Goal: Information Seeking & Learning: Check status

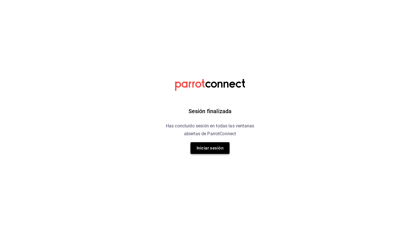
click at [210, 145] on button "Iniciar sesión" at bounding box center [209, 148] width 39 height 12
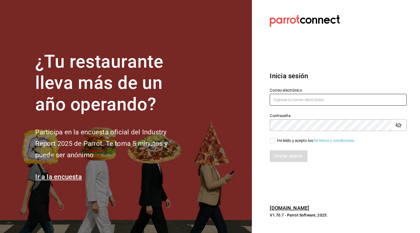
click at [286, 97] on input "text" at bounding box center [338, 100] width 137 height 12
type input "administracion@lacasadelosguisados.com"
click at [272, 142] on input "He leído y acepto los Términos y condiciones." at bounding box center [272, 140] width 5 height 5
checkbox input "true"
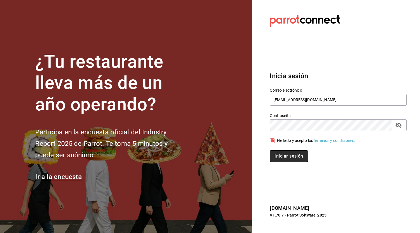
click at [283, 158] on button "Iniciar sesión" at bounding box center [289, 156] width 38 height 12
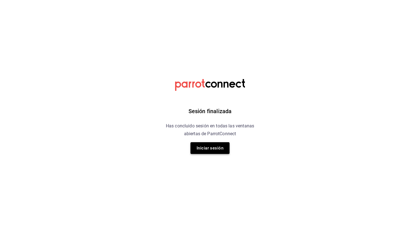
click at [221, 145] on button "Iniciar sesión" at bounding box center [209, 148] width 39 height 12
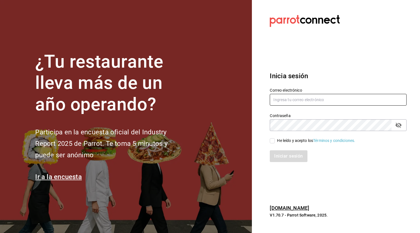
click at [286, 99] on input "text" at bounding box center [338, 100] width 137 height 12
type input "administracion@lacasadelosguisados.com"
click at [272, 140] on input "He leído y acepto los Términos y condiciones." at bounding box center [272, 140] width 5 height 5
checkbox input "true"
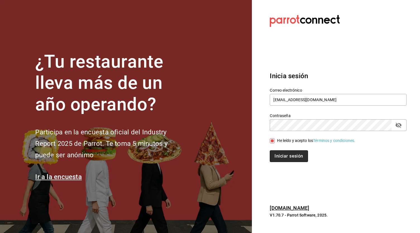
click at [280, 152] on button "Iniciar sesión" at bounding box center [289, 156] width 38 height 12
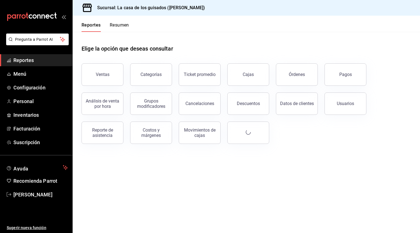
click at [256, 159] on main "Elige la opción que deseas consultar Ventas Categorías Ticket promedio Cajas Ór…" at bounding box center [246, 132] width 347 height 201
click at [121, 29] on button "Resumen" at bounding box center [119, 26] width 19 height 9
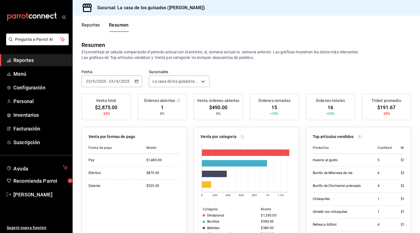
click at [126, 82] on input "2025" at bounding box center [124, 81] width 9 height 4
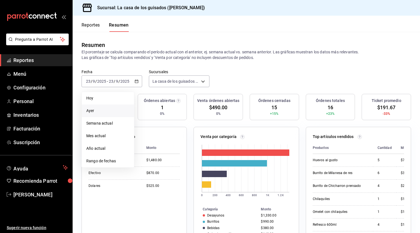
click at [107, 112] on span "Ayer" at bounding box center [107, 111] width 43 height 6
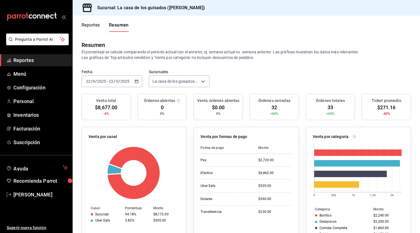
click at [95, 24] on button "Reportes" at bounding box center [91, 26] width 18 height 9
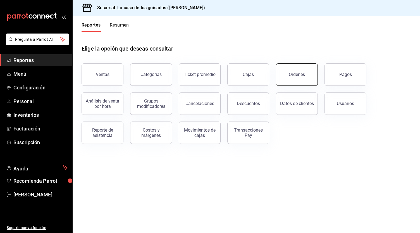
click at [299, 76] on div "Órdenes" at bounding box center [297, 74] width 16 height 5
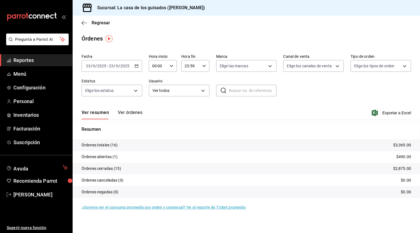
click at [133, 114] on button "Ver órdenes" at bounding box center [130, 114] width 25 height 9
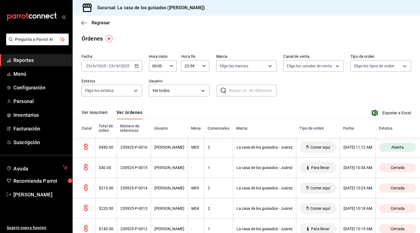
click at [125, 66] on input "2025" at bounding box center [124, 66] width 9 height 4
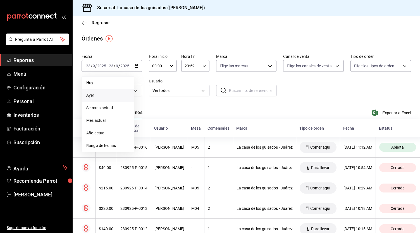
click at [109, 96] on span "Ayer" at bounding box center [107, 95] width 43 height 6
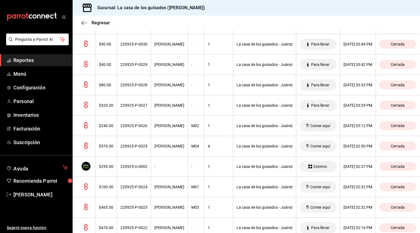
scroll to position [132, 0]
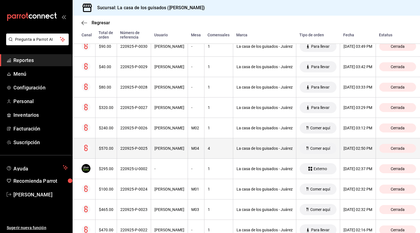
click at [173, 147] on div "[PERSON_NAME]" at bounding box center [169, 148] width 30 height 4
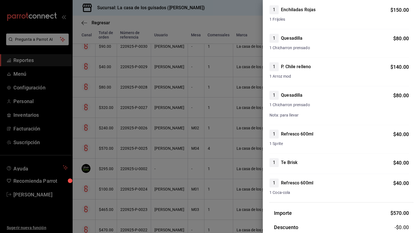
scroll to position [66, 0]
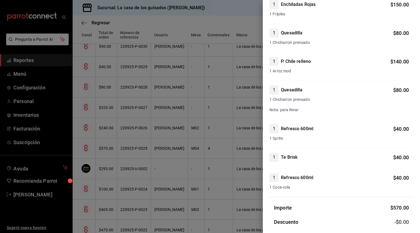
click at [189, 128] on div at bounding box center [210, 116] width 420 height 233
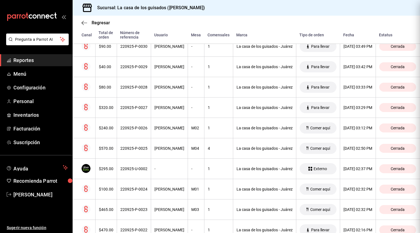
scroll to position [0, 0]
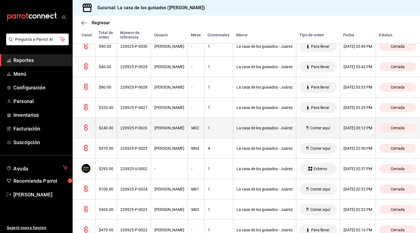
click at [177, 130] on div "[PERSON_NAME]" at bounding box center [169, 128] width 30 height 4
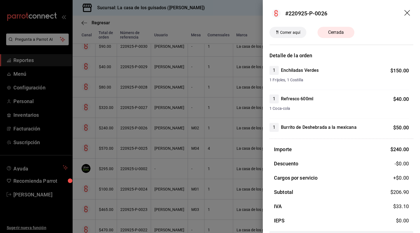
click at [182, 159] on div at bounding box center [210, 116] width 420 height 233
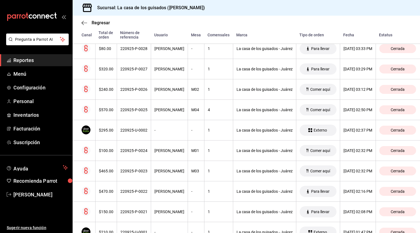
scroll to position [173, 0]
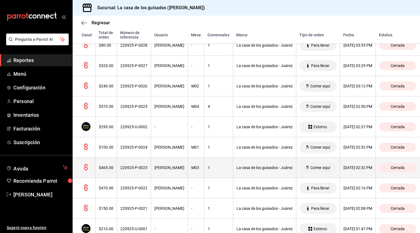
click at [176, 174] on th "[PERSON_NAME]" at bounding box center [169, 167] width 37 height 20
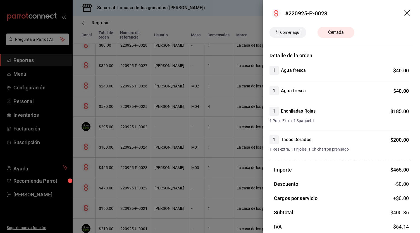
click at [173, 153] on div at bounding box center [210, 116] width 420 height 233
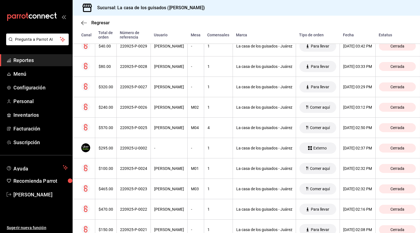
scroll to position [0, 0]
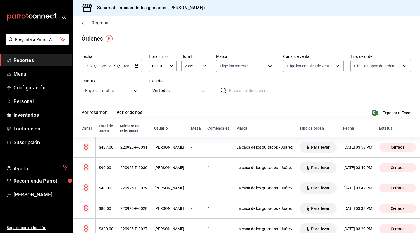
click at [84, 21] on icon "button" at bounding box center [85, 22] width 6 height 5
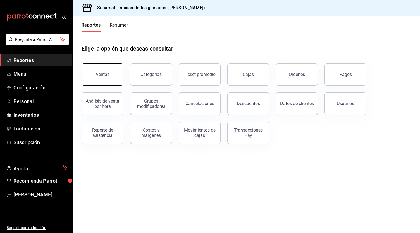
click at [97, 76] on div "Ventas" at bounding box center [103, 74] width 14 height 5
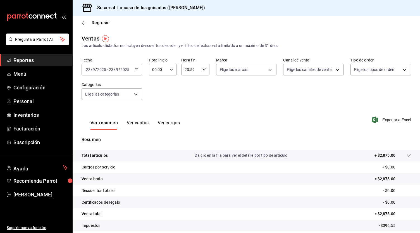
click at [130, 70] on div "[DATE] [DATE] - [DATE] [DATE]" at bounding box center [112, 70] width 61 height 12
click at [107, 100] on span "Ayer" at bounding box center [107, 99] width 43 height 6
click at [136, 123] on button "Ver ventas" at bounding box center [138, 124] width 22 height 9
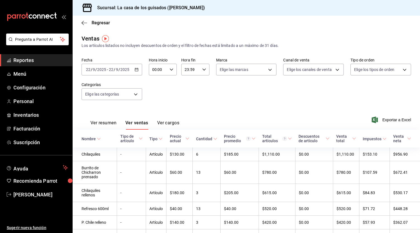
click at [214, 140] on icon at bounding box center [215, 139] width 4 height 4
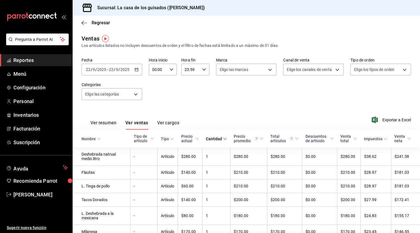
click at [223, 140] on icon at bounding box center [225, 139] width 4 height 4
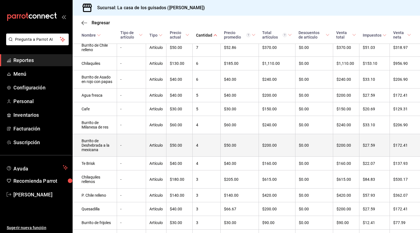
scroll to position [157, 0]
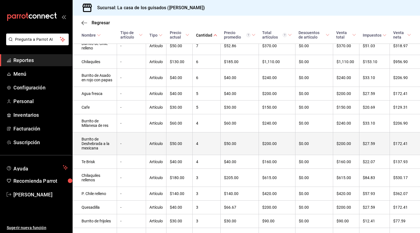
click at [209, 181] on td "3" at bounding box center [207, 178] width 28 height 18
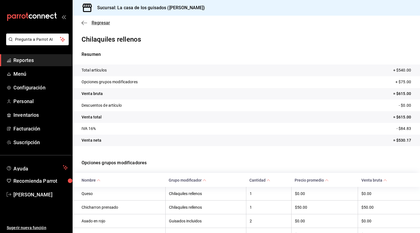
click at [84, 23] on icon "button" at bounding box center [85, 22] width 6 height 5
click at [85, 23] on icon "button" at bounding box center [85, 22] width 6 height 5
click at [100, 25] on span "Regresar" at bounding box center [101, 22] width 18 height 5
